Goal: Task Accomplishment & Management: Manage account settings

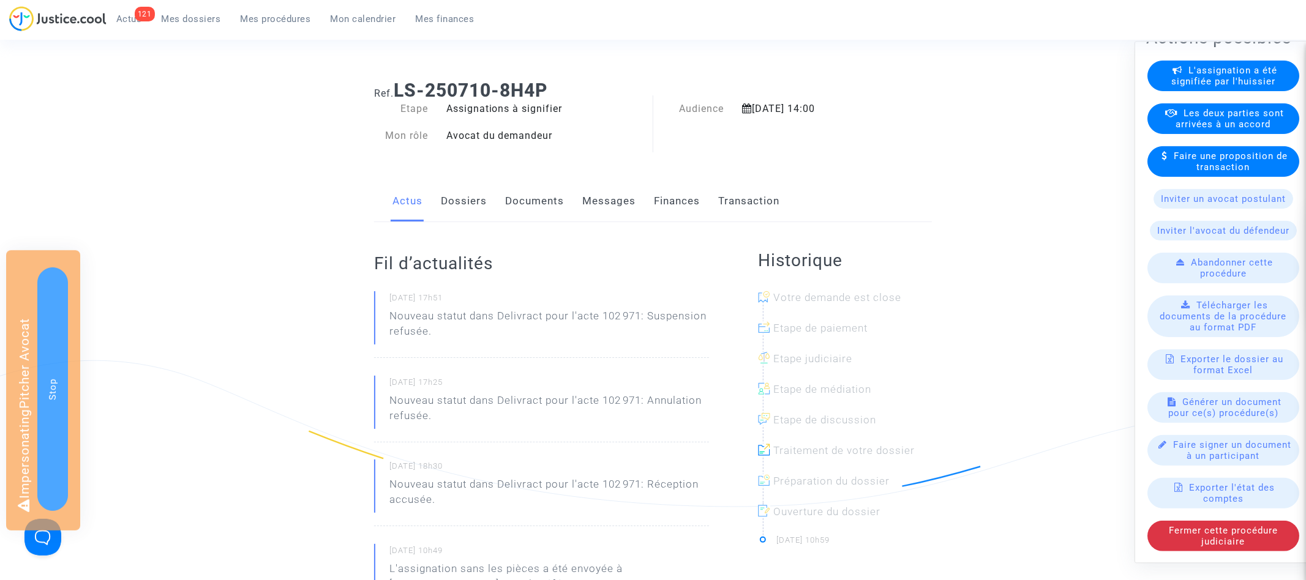
click at [452, 212] on link "Dossiers" at bounding box center [464, 201] width 46 height 40
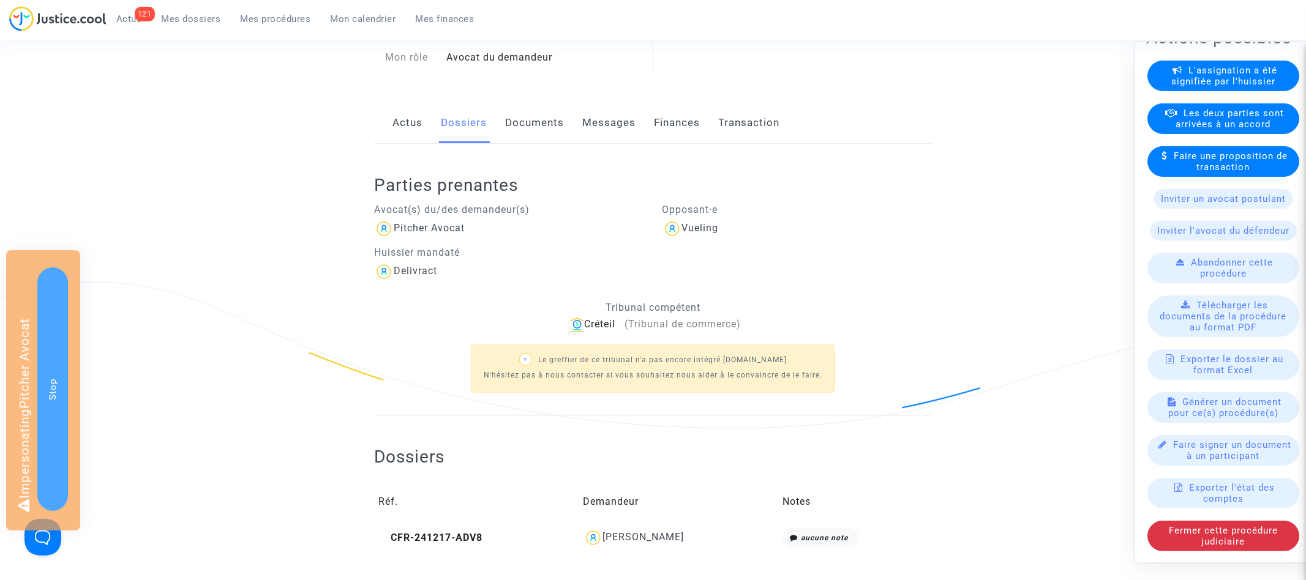
scroll to position [141, 0]
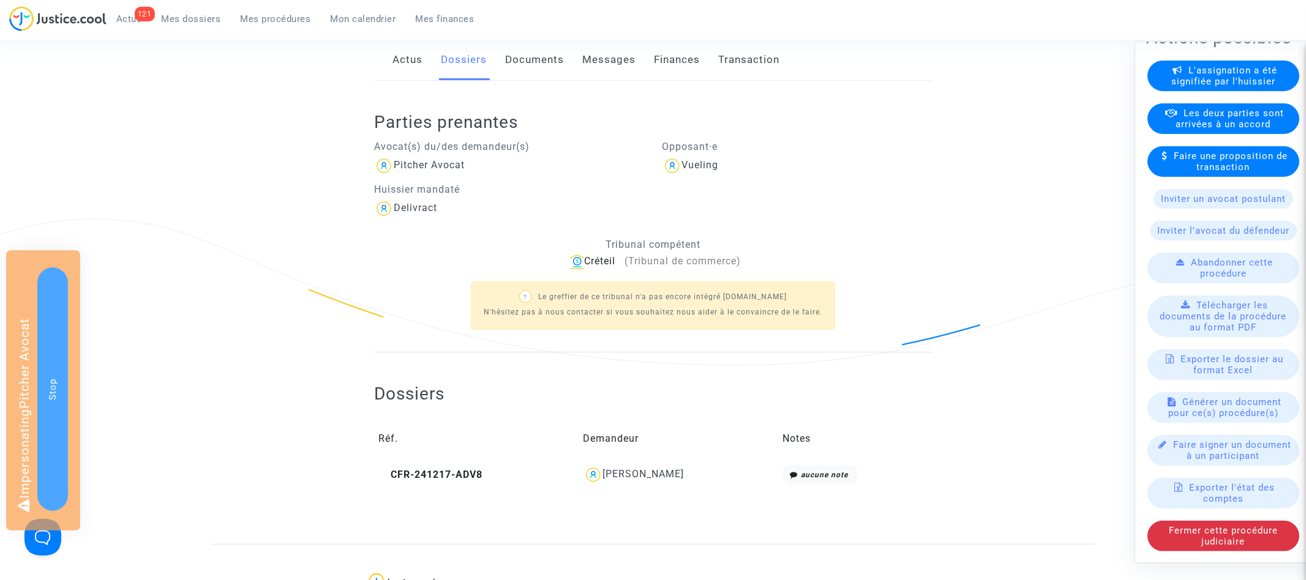
click at [449, 483] on td "CFR-241217-ADV8" at bounding box center [476, 475] width 205 height 28
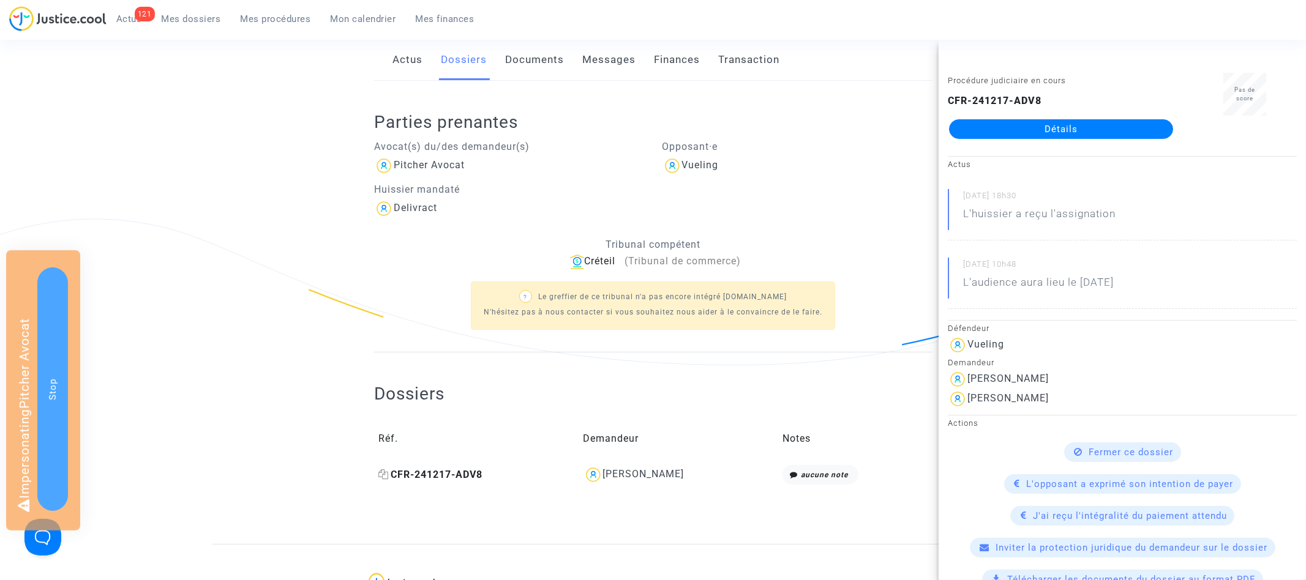
click at [449, 477] on span "CFR-241217-ADV8" at bounding box center [430, 475] width 104 height 12
click at [1027, 129] on link "Détails" at bounding box center [1061, 129] width 224 height 20
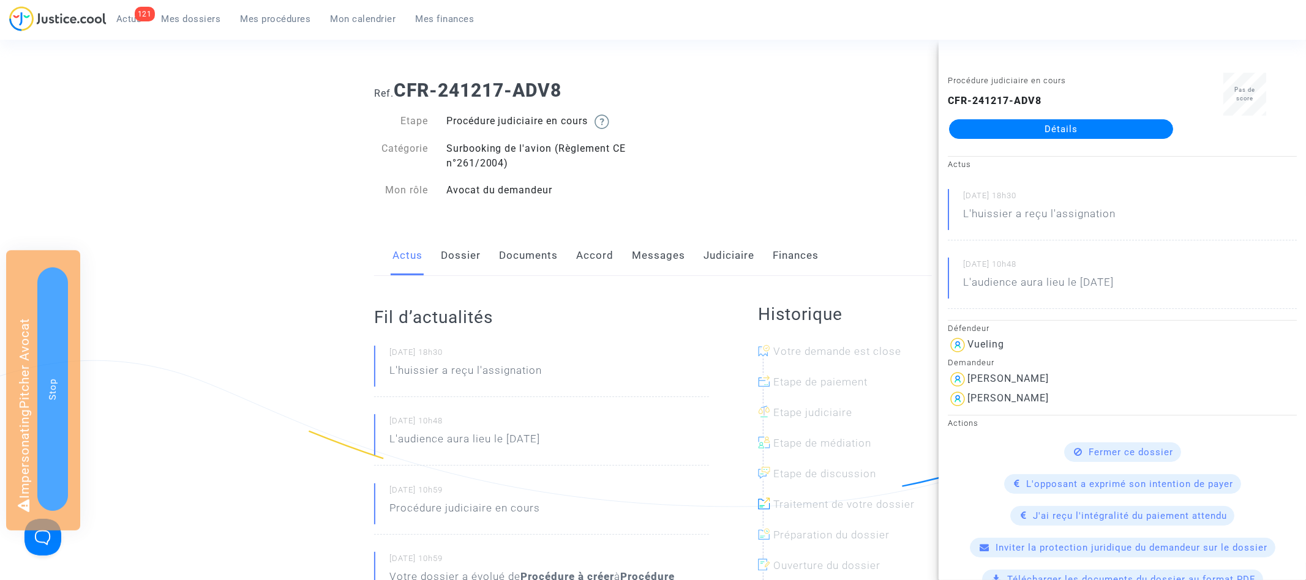
click at [425, 264] on div "Actus Dossier Documents Accord Messages Judiciaire Finances" at bounding box center [653, 256] width 558 height 41
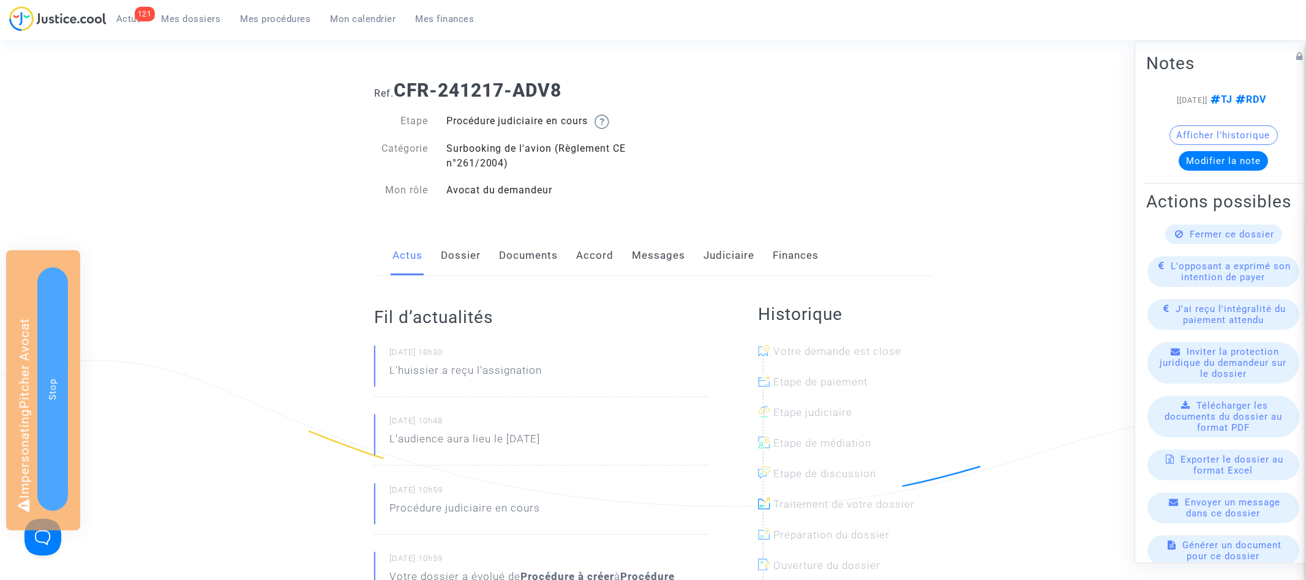
click at [451, 256] on link "Dossier" at bounding box center [461, 256] width 40 height 40
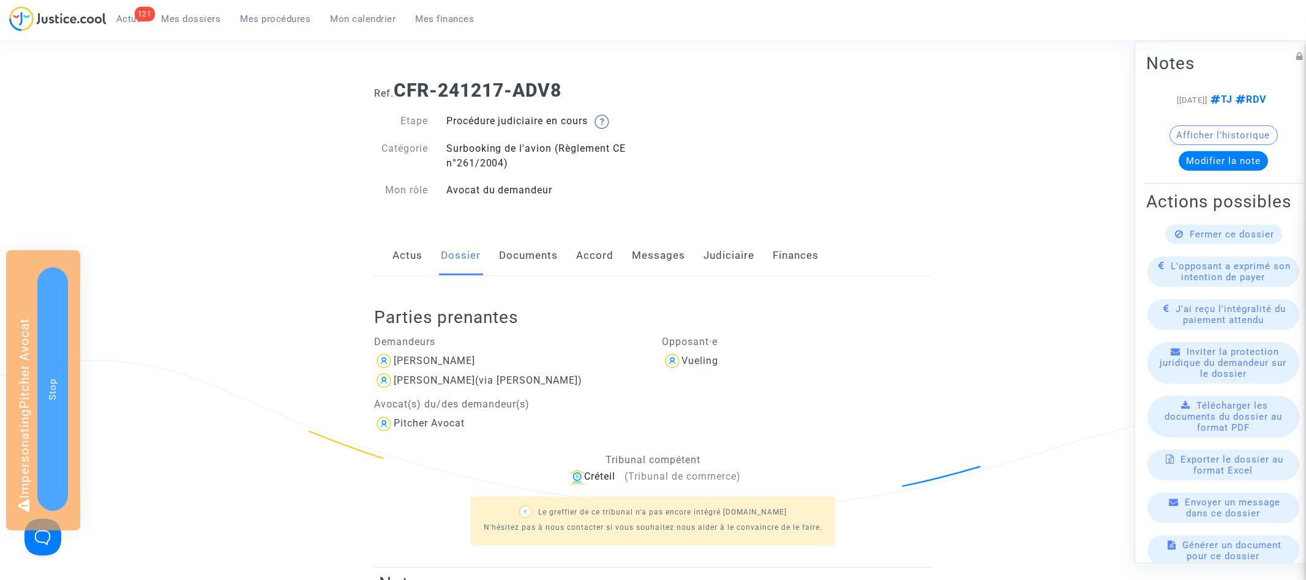
click at [408, 255] on link "Actus" at bounding box center [407, 256] width 30 height 40
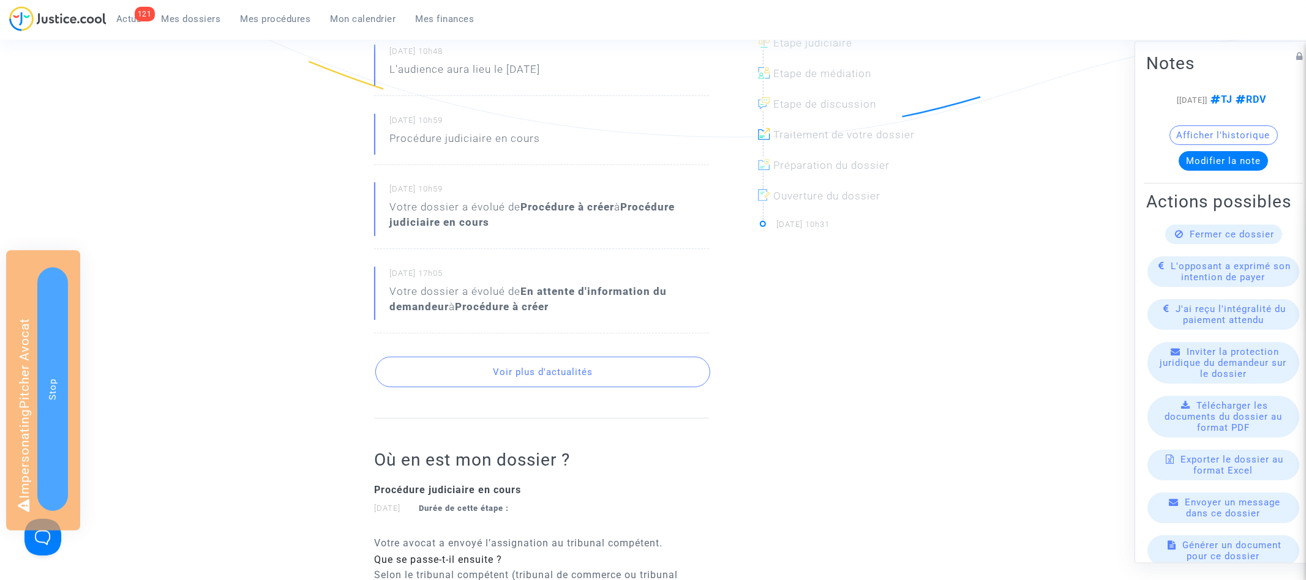
scroll to position [364, 0]
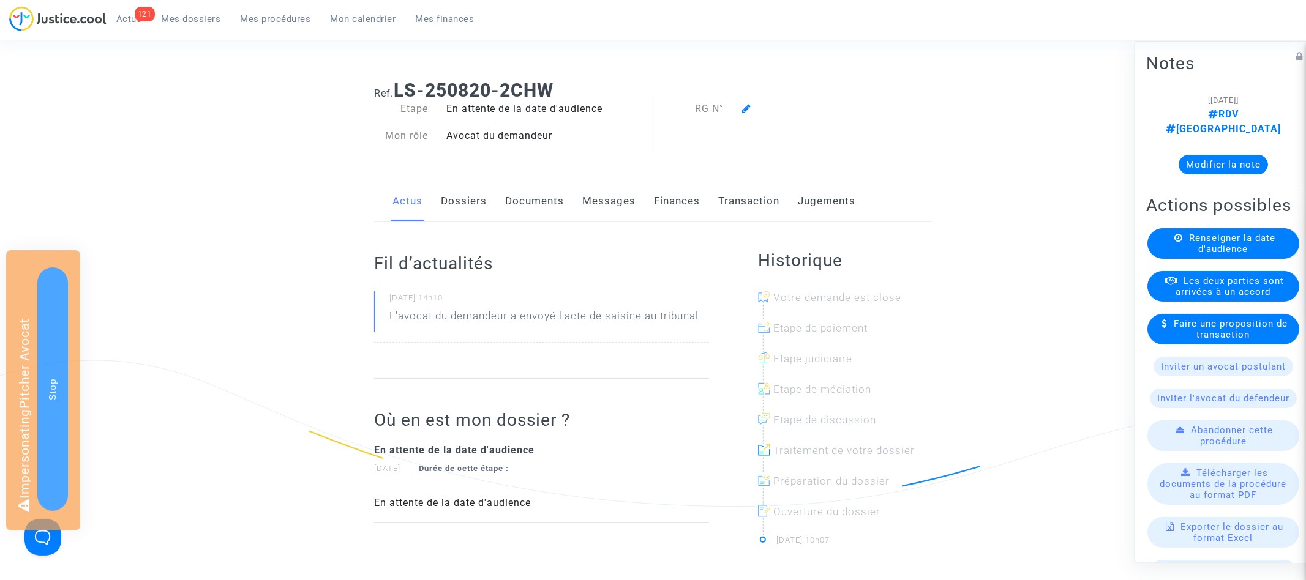
drag, startPoint x: 0, startPoint y: 0, endPoint x: 543, endPoint y: 200, distance: 578.4
click at [543, 200] on link "Documents" at bounding box center [534, 201] width 59 height 40
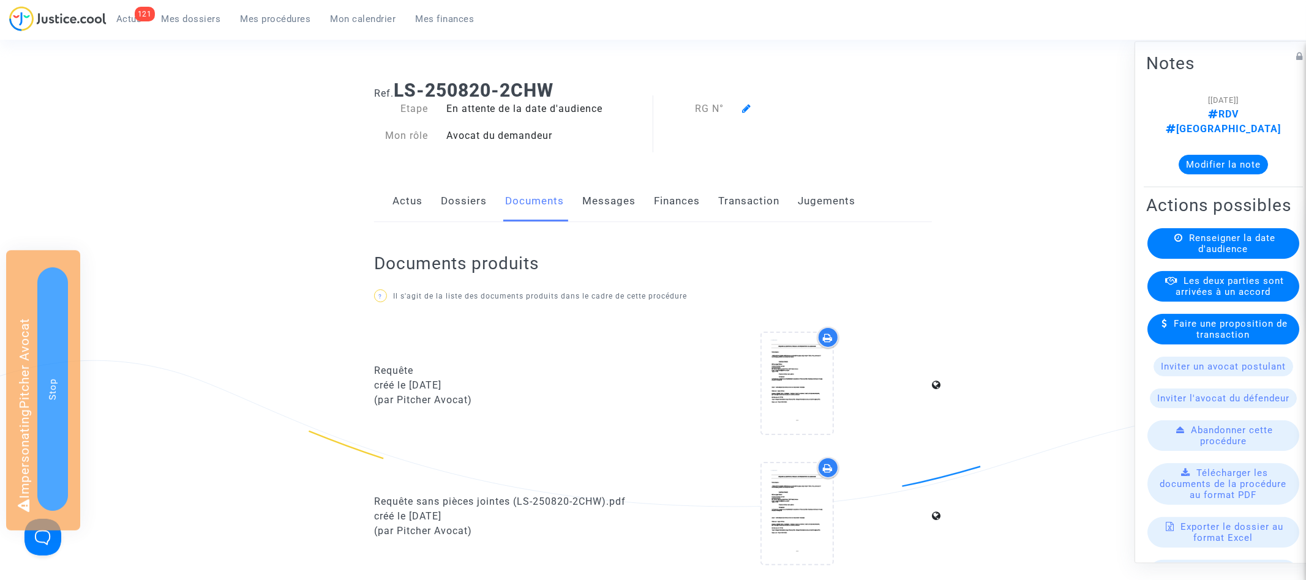
scroll to position [136, 0]
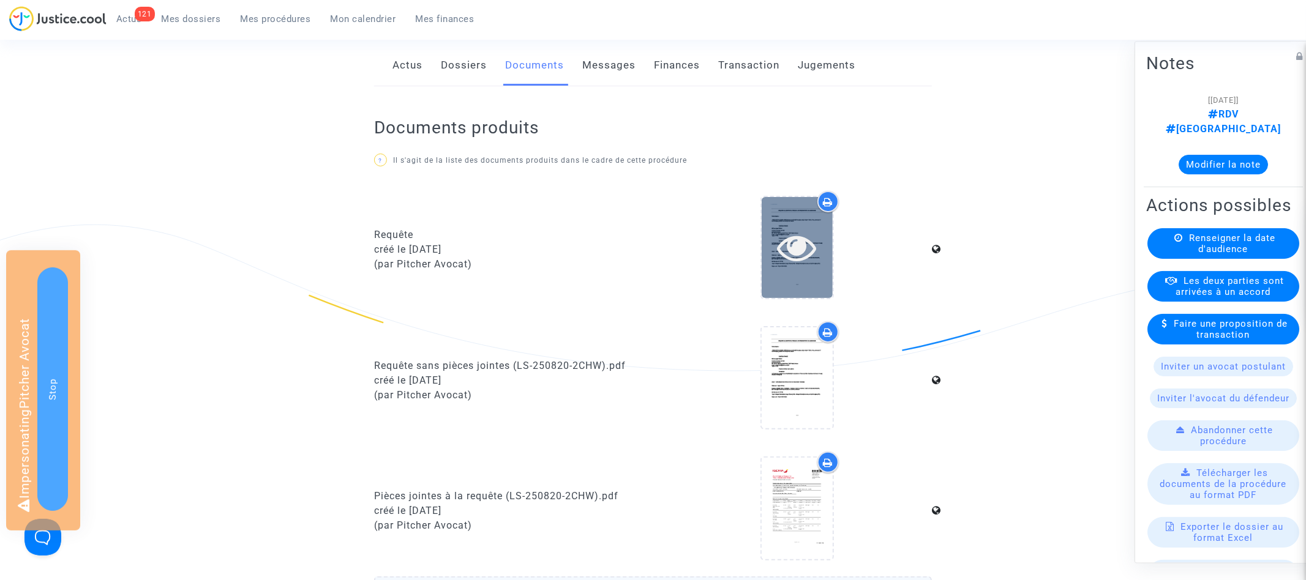
click at [805, 231] on icon at bounding box center [797, 247] width 40 height 39
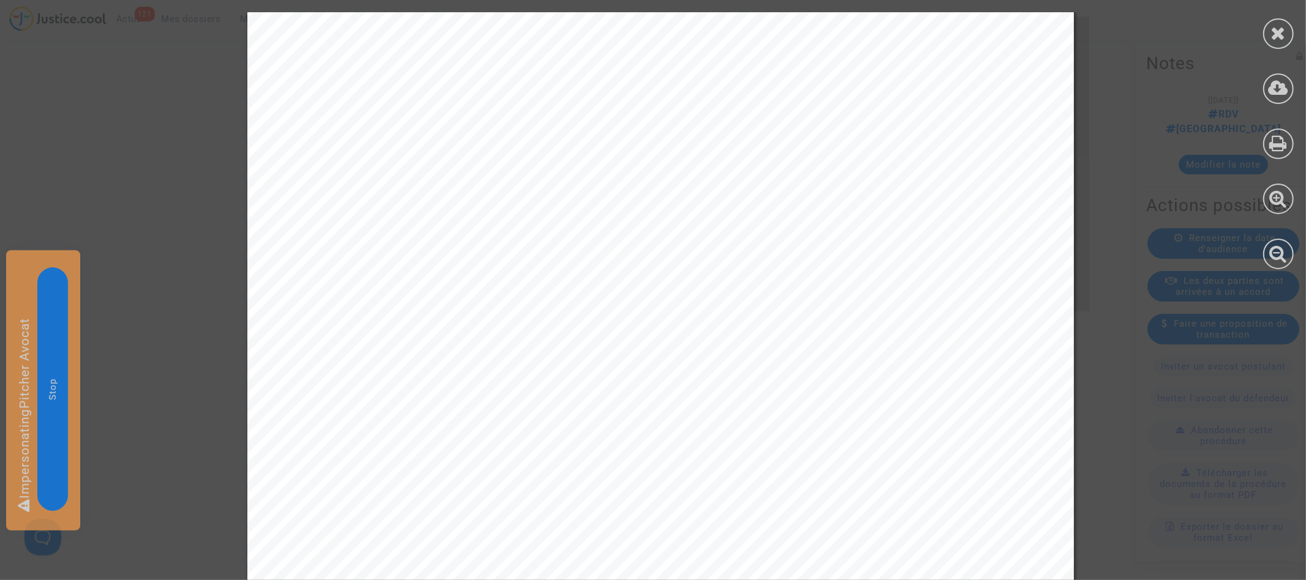
scroll to position [1224, 0]
click at [1282, 255] on icon at bounding box center [1278, 253] width 18 height 18
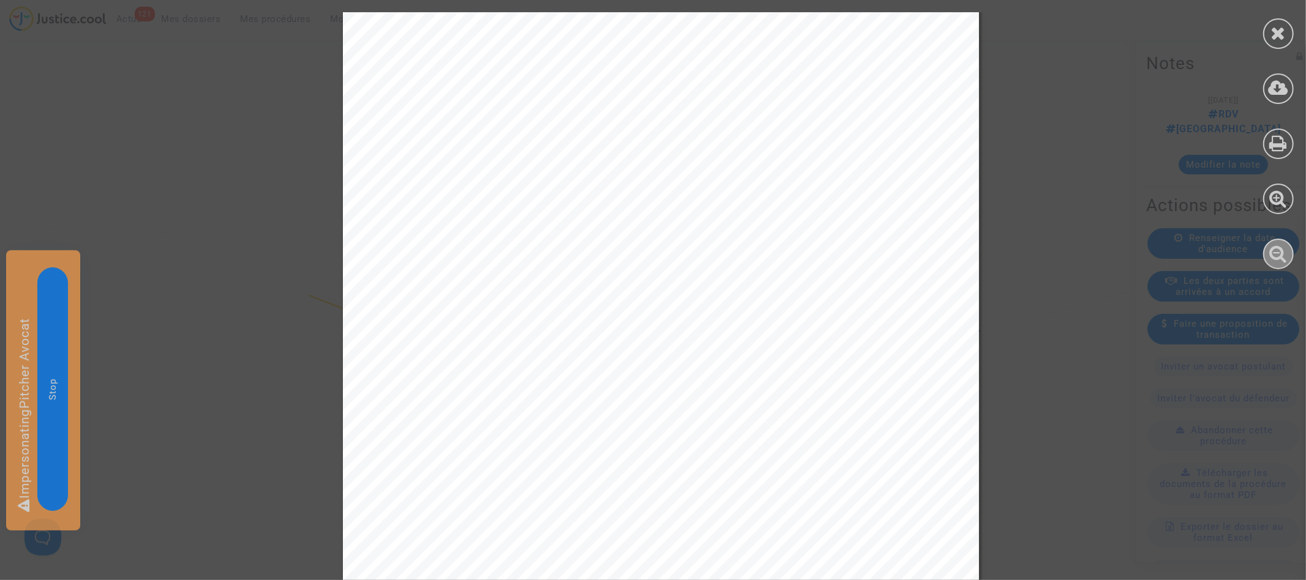
click at [1282, 255] on icon at bounding box center [1278, 253] width 18 height 18
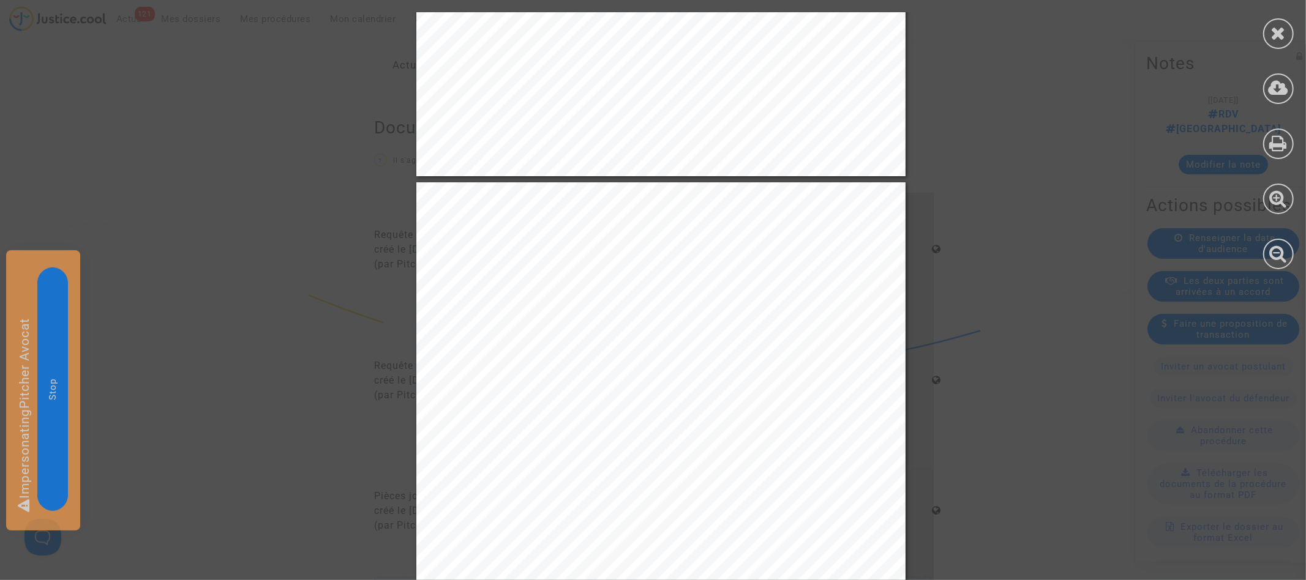
scroll to position [1423, 0]
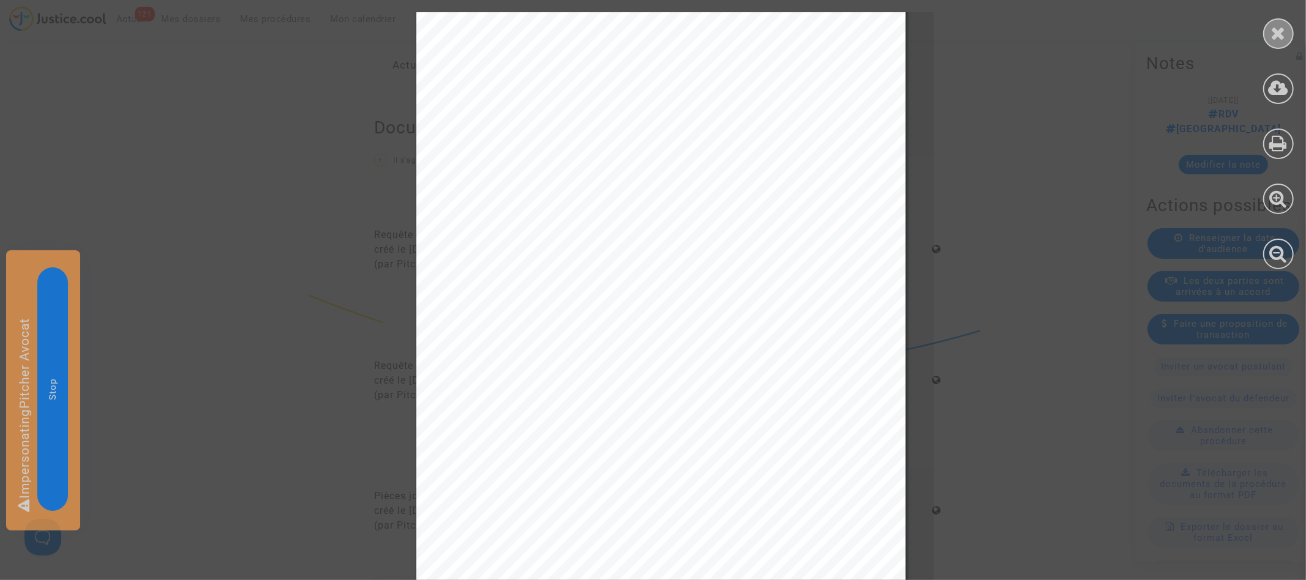
click at [1286, 26] on div at bounding box center [1278, 33] width 31 height 31
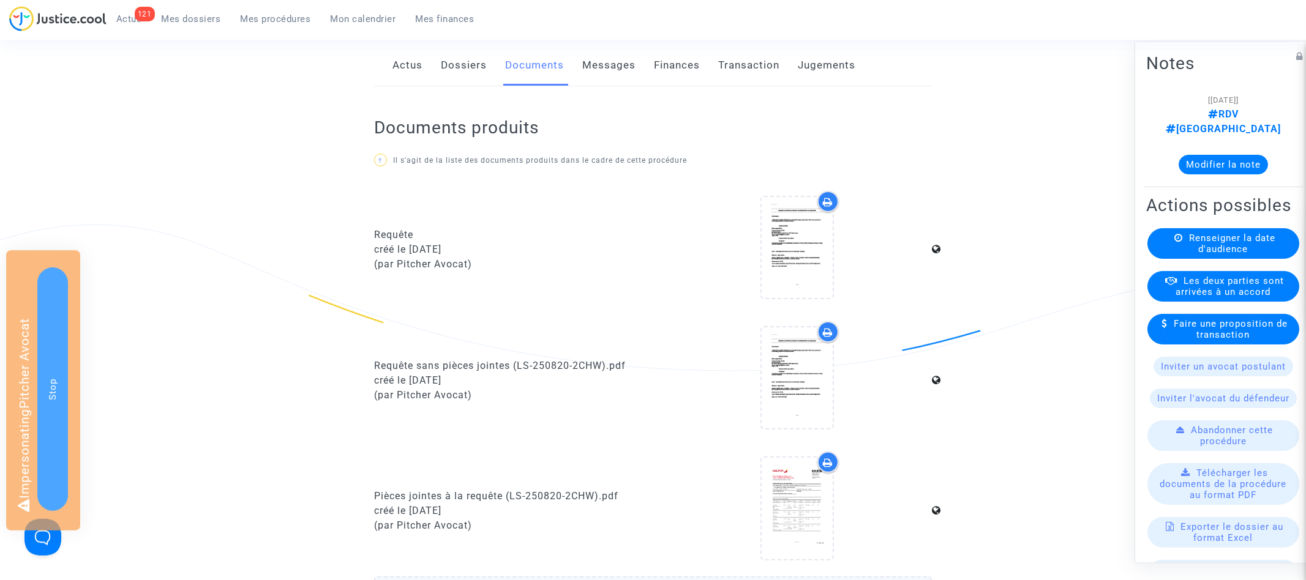
scroll to position [0, 0]
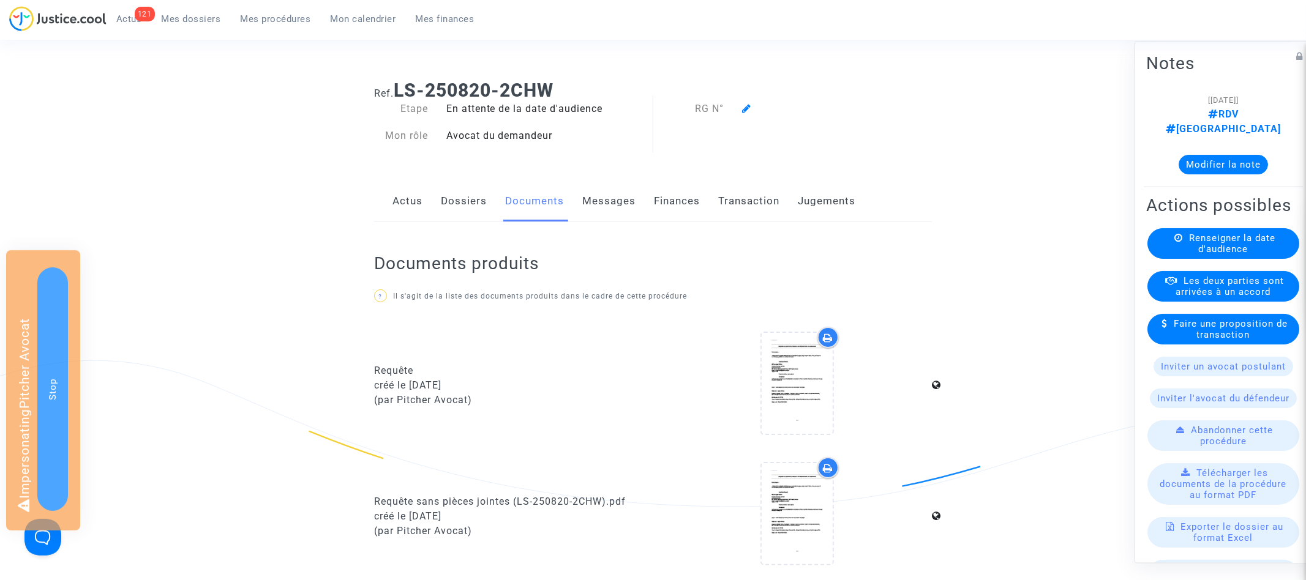
drag, startPoint x: 402, startPoint y: 84, endPoint x: 623, endPoint y: 84, distance: 221.0
click at [623, 84] on h1 "Ref. LS-250820-2CHW" at bounding box center [653, 91] width 558 height 22
click at [402, 86] on b "LS-250820-2CHW" at bounding box center [474, 90] width 160 height 21
drag, startPoint x: 400, startPoint y: 86, endPoint x: 600, endPoint y: 86, distance: 200.2
click at [600, 86] on h1 "Ref. LS-250820-2CHW" at bounding box center [653, 91] width 558 height 22
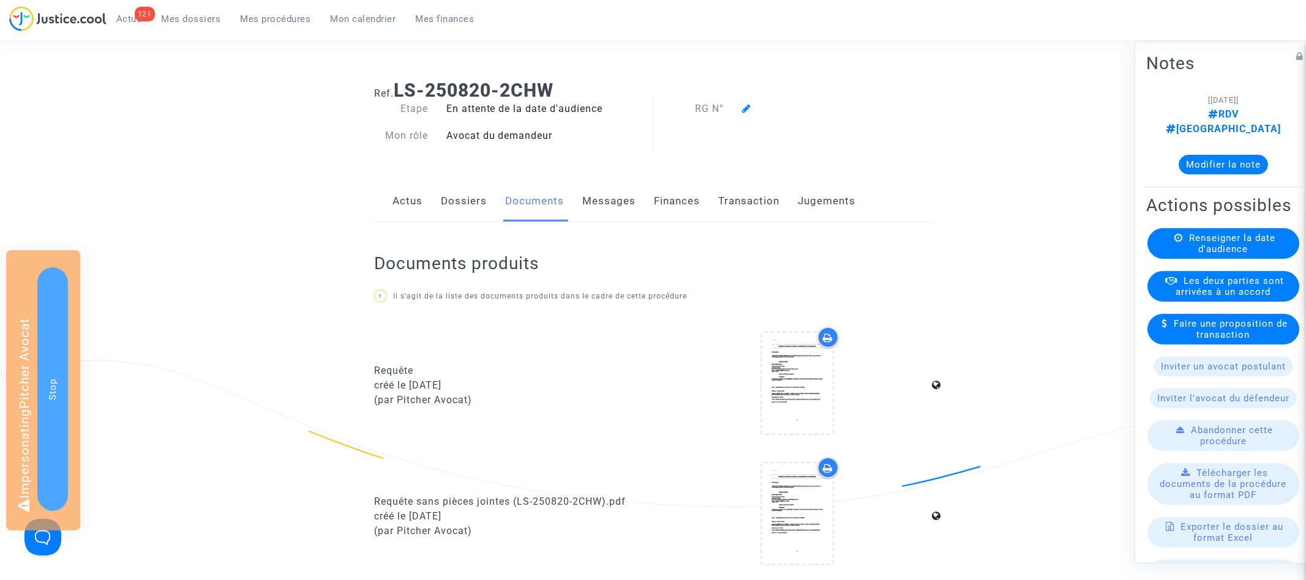
copy b "LS-250820-2CHW"
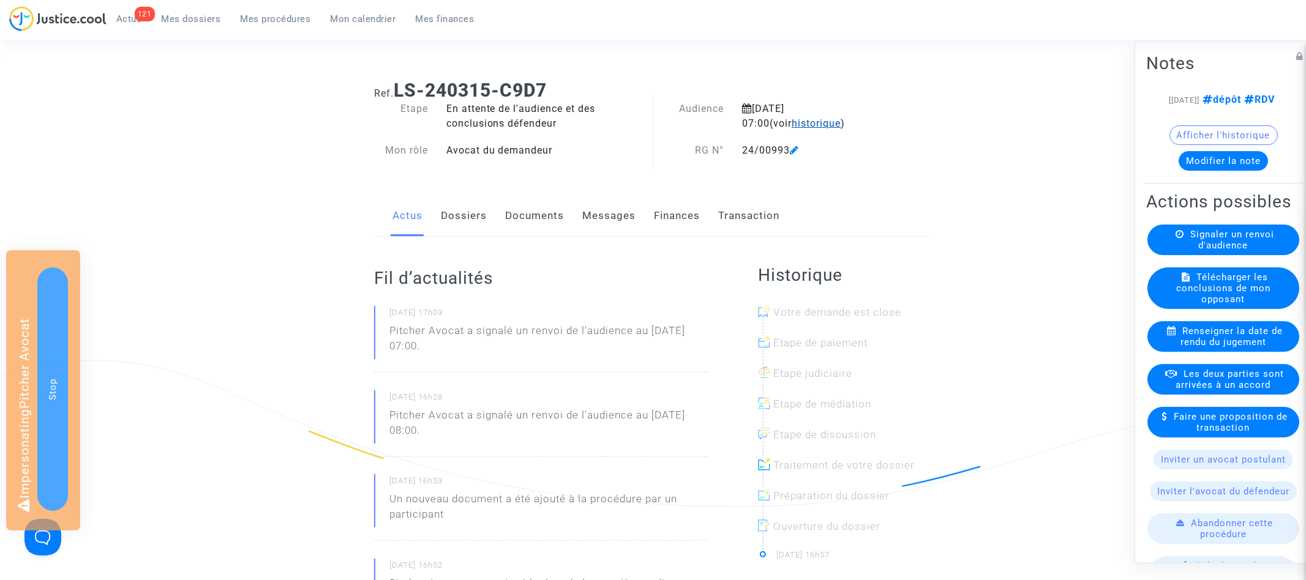
click at [791, 123] on span "historique" at bounding box center [815, 124] width 49 height 12
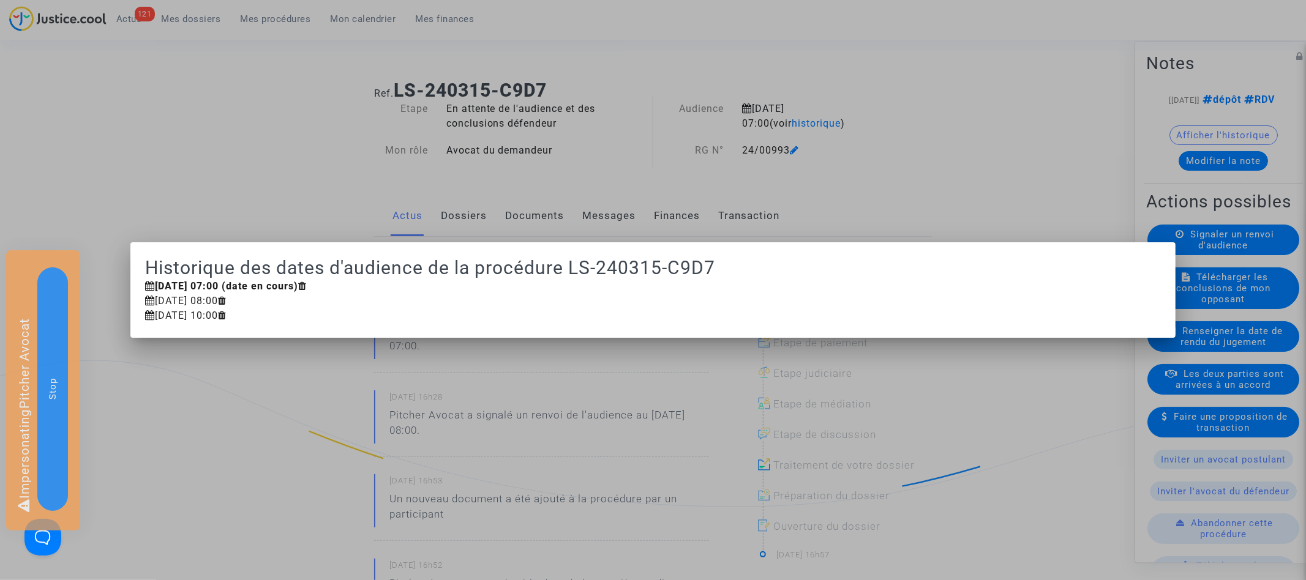
click at [267, 151] on div at bounding box center [653, 290] width 1306 height 580
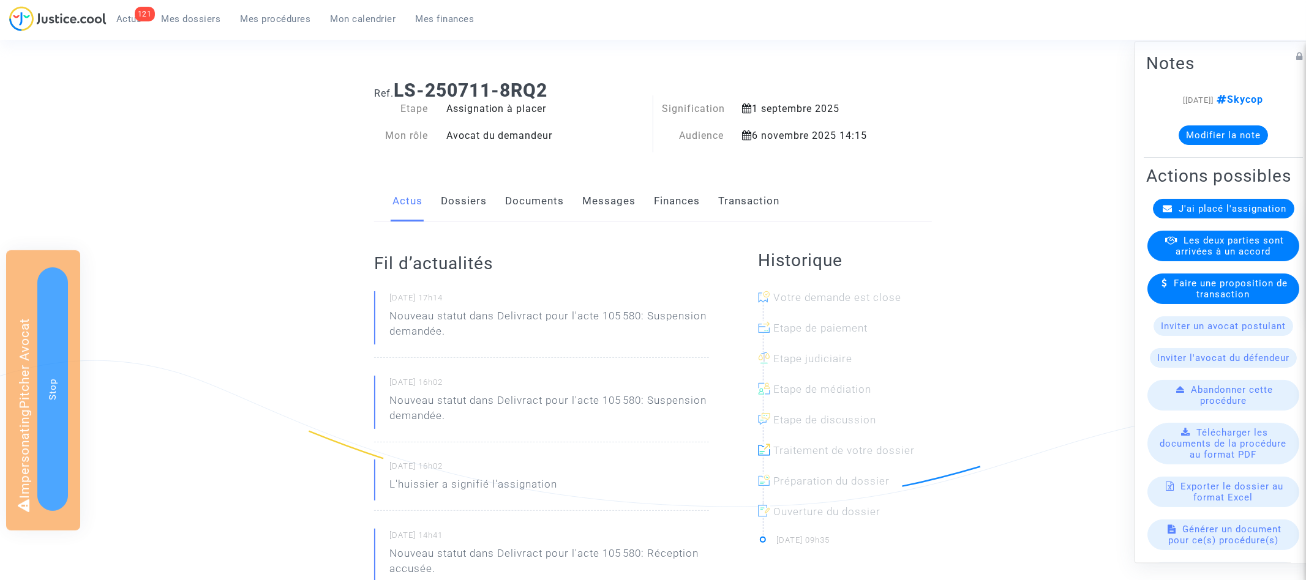
click at [685, 191] on link "Finances" at bounding box center [677, 201] width 46 height 40
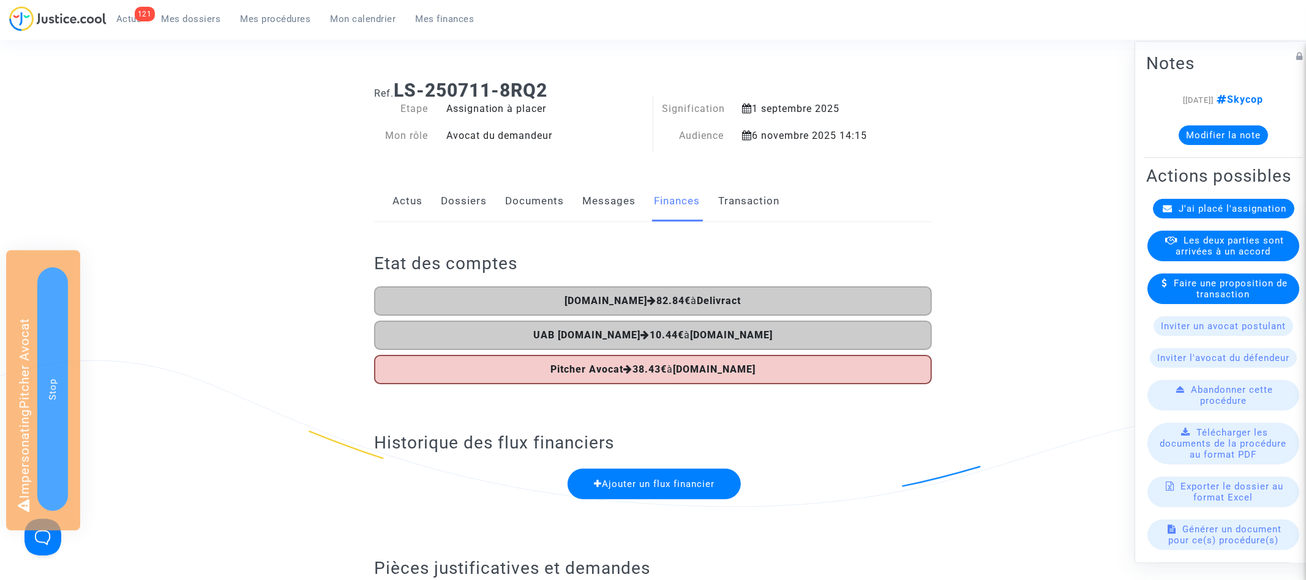
click at [538, 193] on link "Documents" at bounding box center [534, 201] width 59 height 40
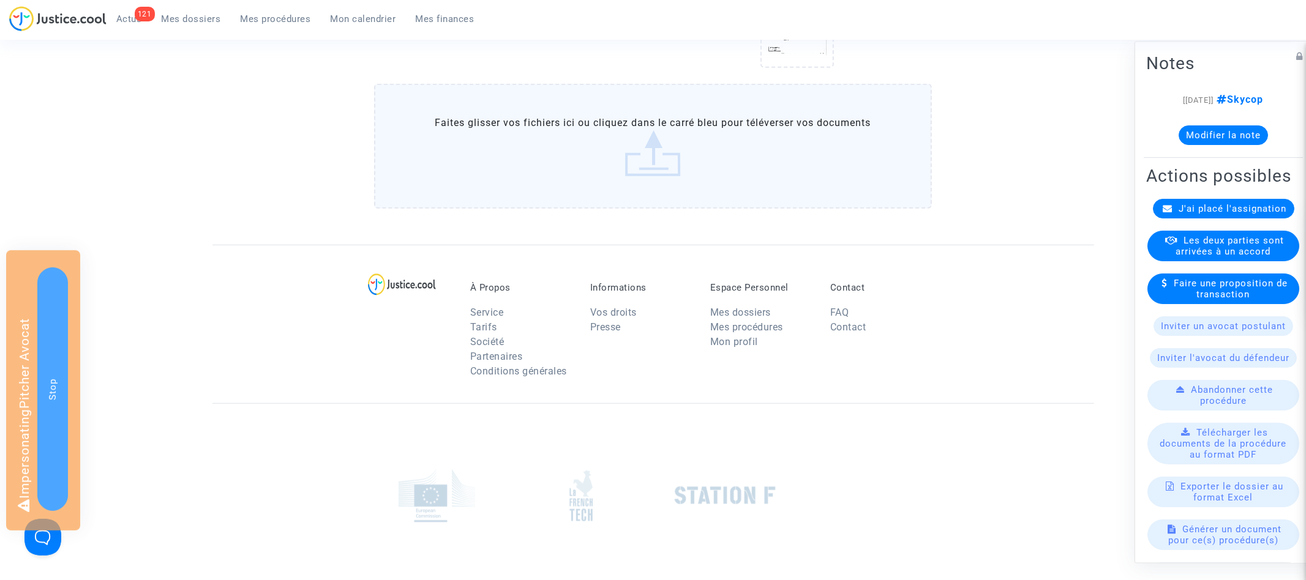
scroll to position [535, 0]
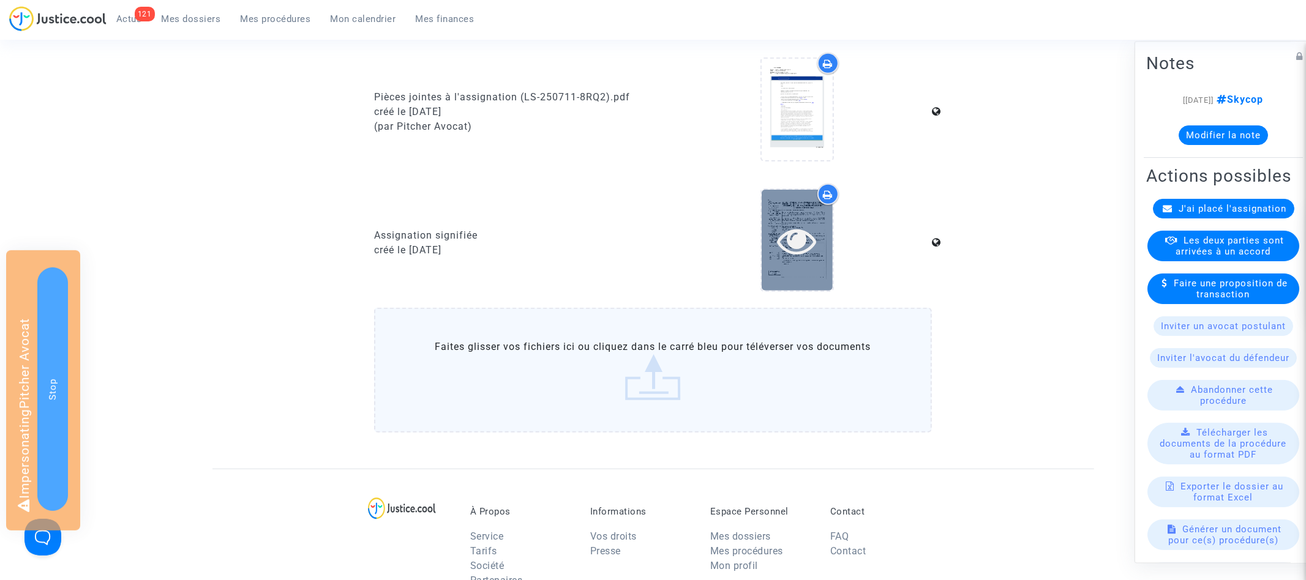
click at [806, 230] on icon at bounding box center [797, 240] width 40 height 39
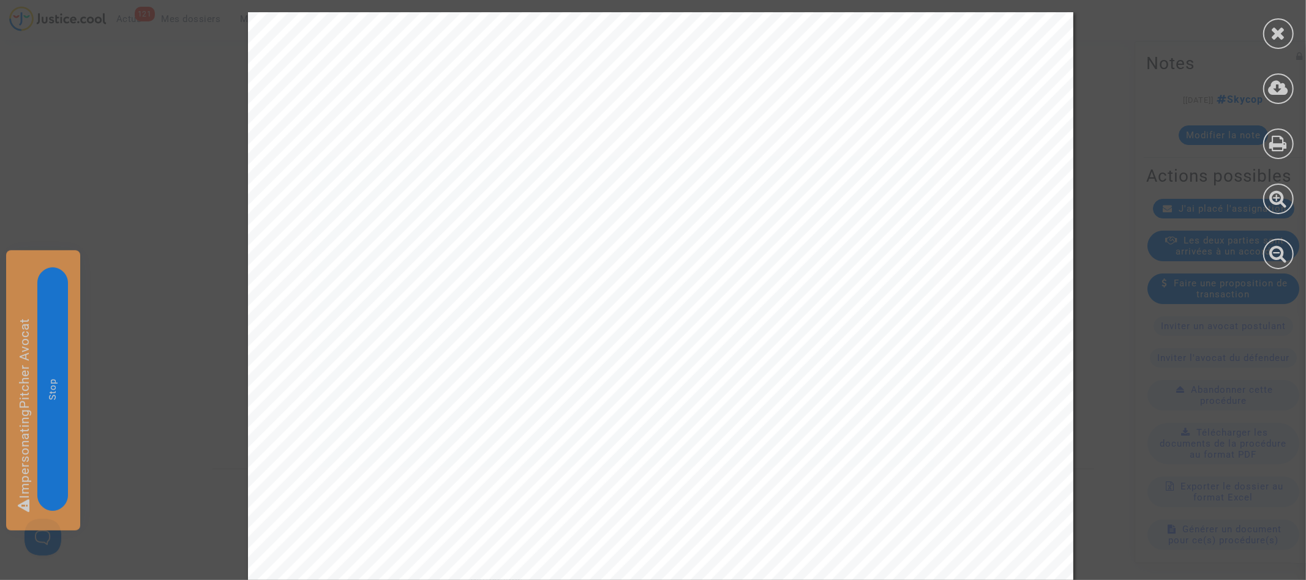
click at [1273, 36] on icon at bounding box center [1278, 33] width 15 height 18
